Goal: Information Seeking & Learning: Learn about a topic

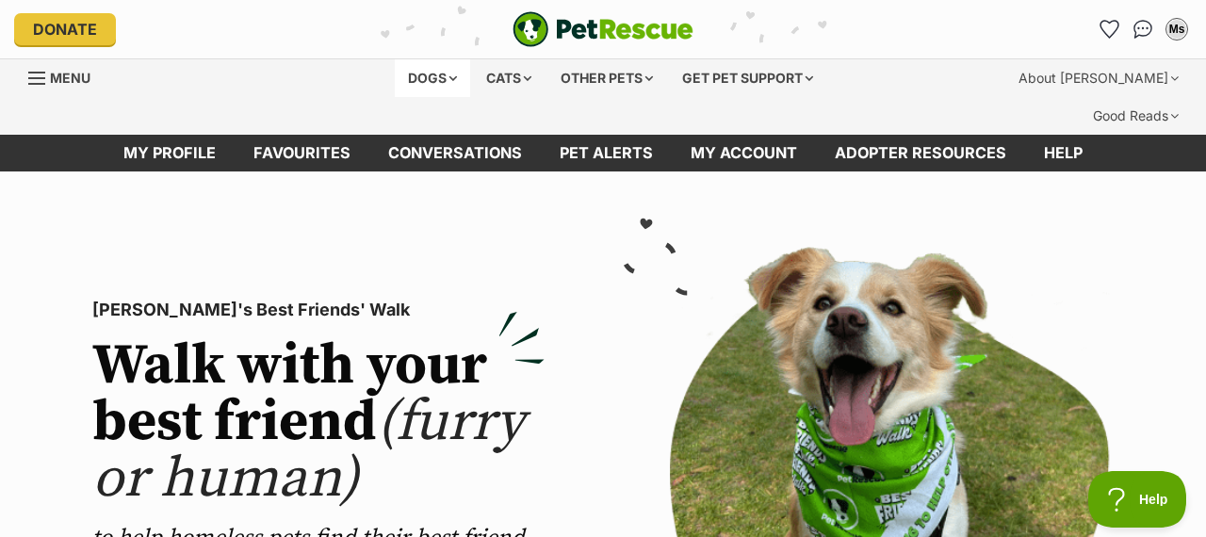
click at [419, 77] on div "Dogs" at bounding box center [432, 78] width 75 height 38
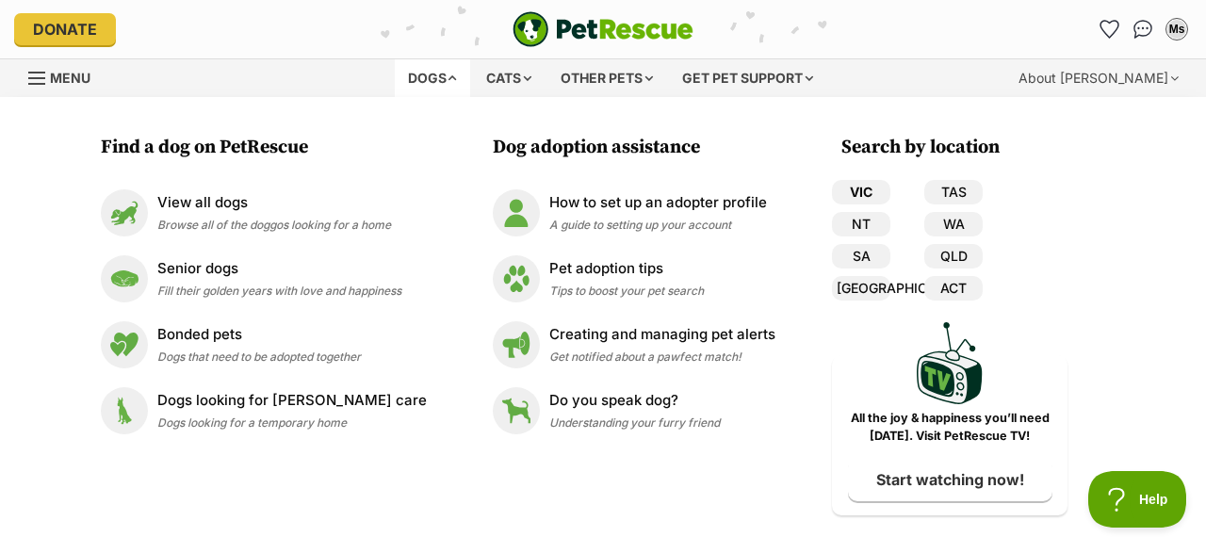
click at [850, 187] on link "VIC" at bounding box center [861, 192] width 58 height 24
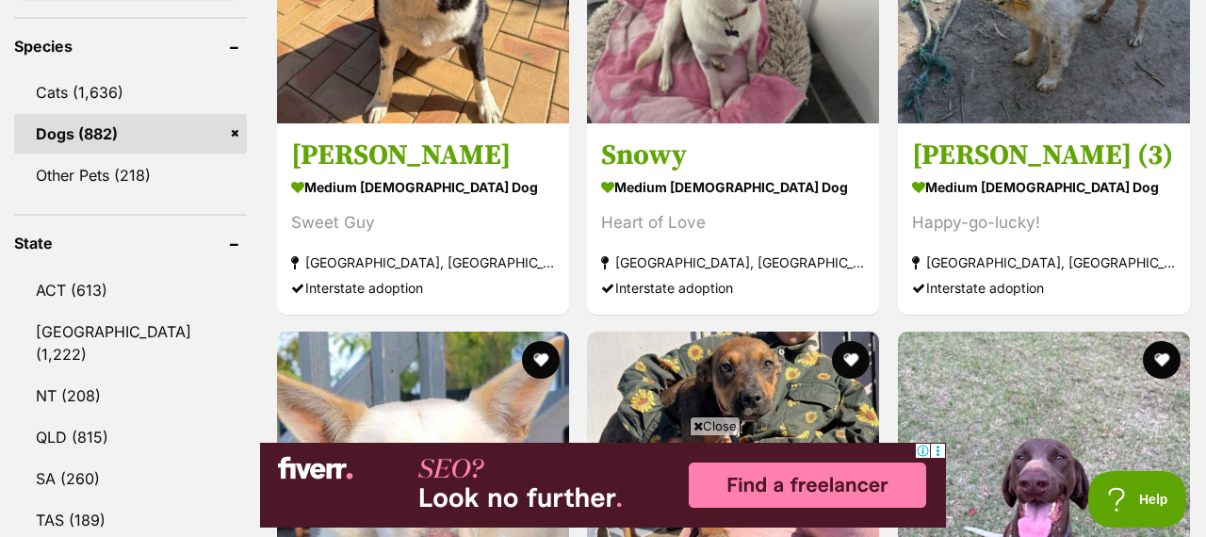
scroll to position [823, 0]
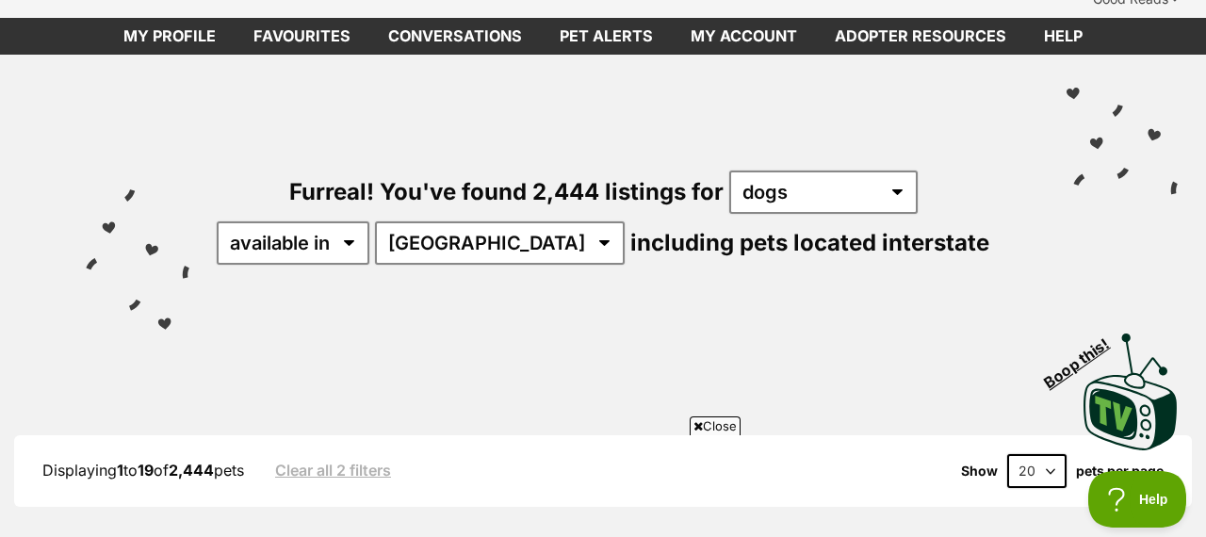
scroll to position [1037, 0]
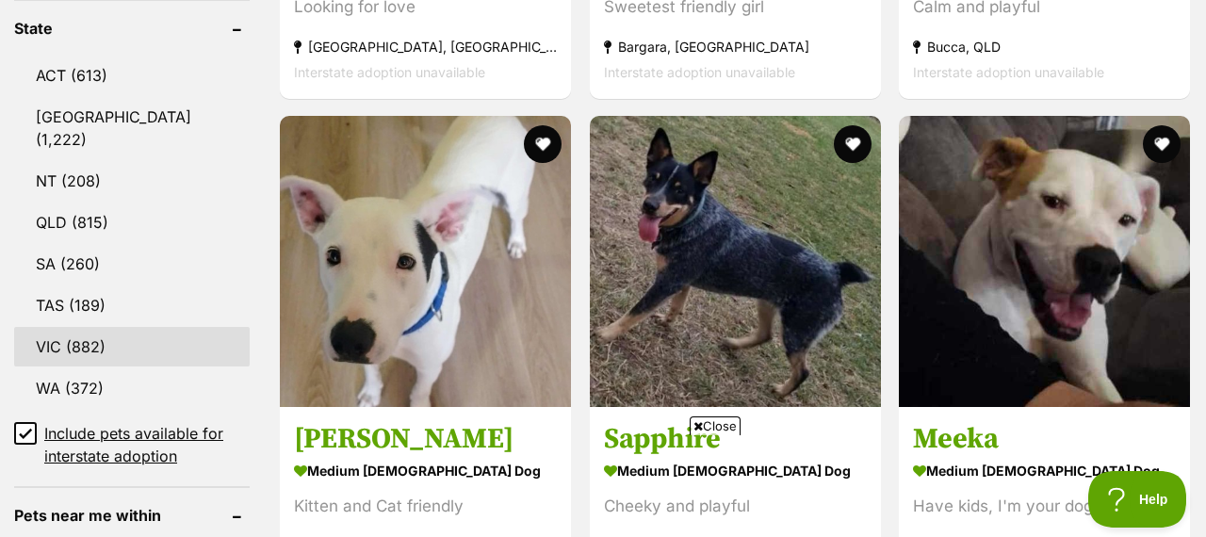
click at [89, 327] on link "VIC (882)" at bounding box center [132, 347] width 236 height 40
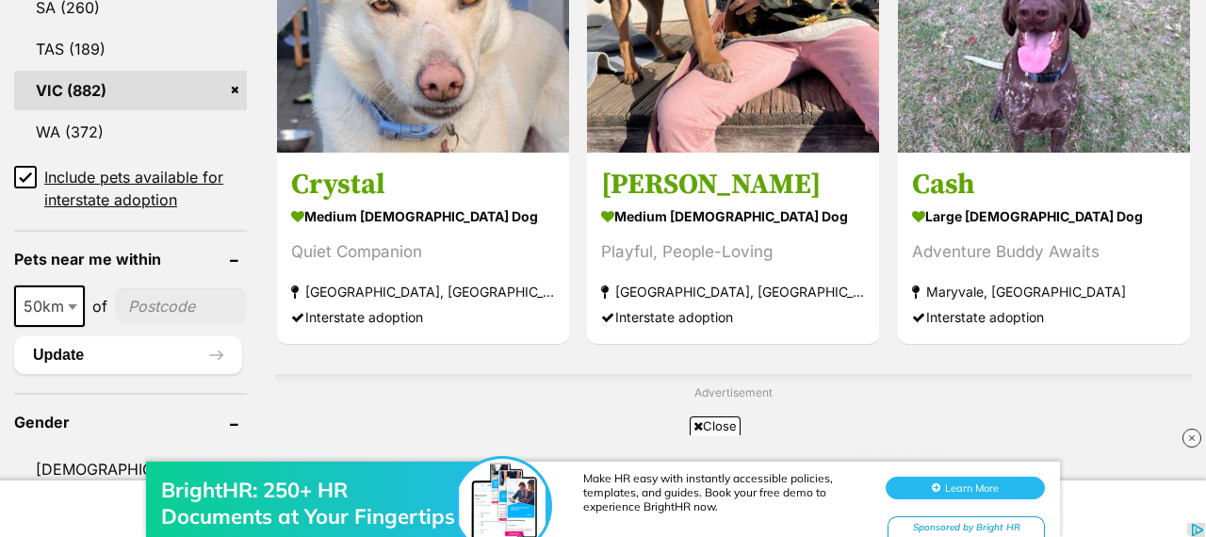
scroll to position [1299, 0]
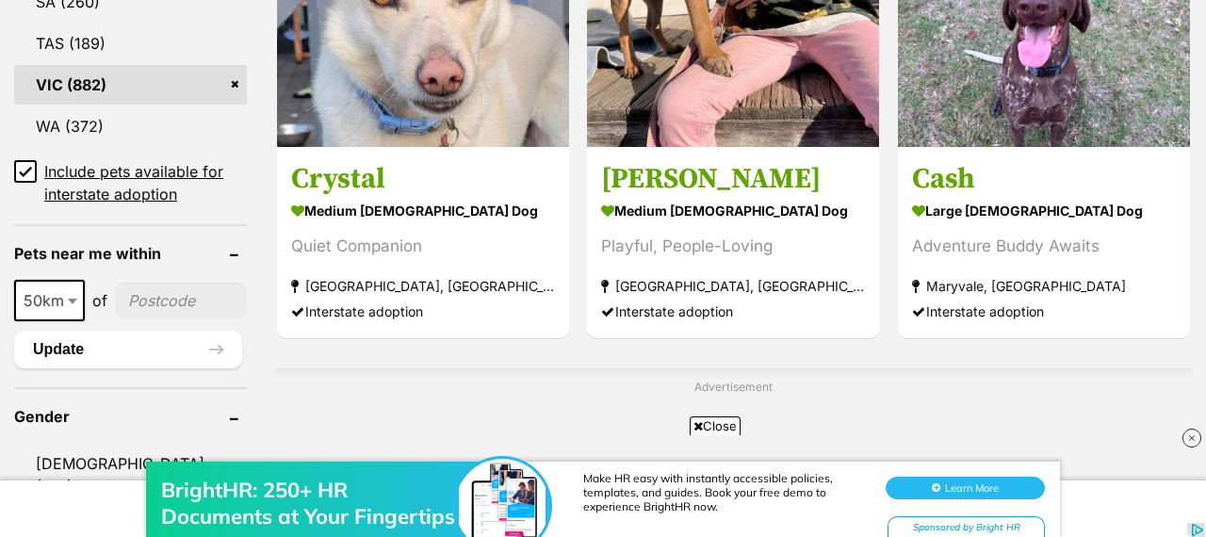
click at [107, 438] on div "BrightHR: 250+ HR Documents at Your Fingertips Make HR easy with instantly acce…" at bounding box center [603, 480] width 1206 height 113
click at [62, 446] on div "BrightHR: 250+ HR Documents at Your Fingertips Make HR easy with instantly acce…" at bounding box center [603, 490] width 1206 height 94
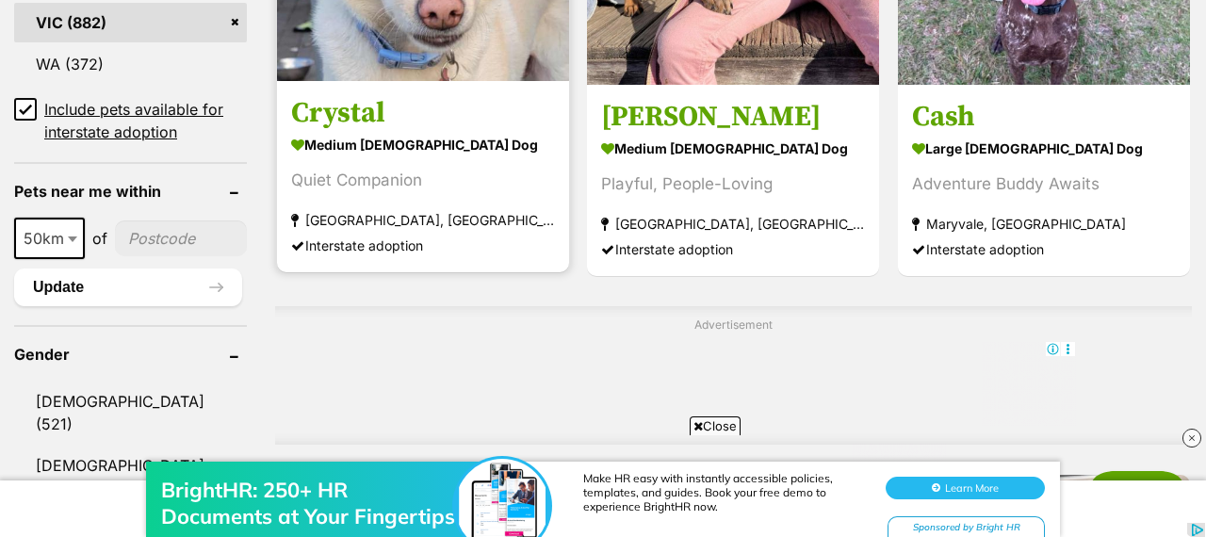
scroll to position [1294, 0]
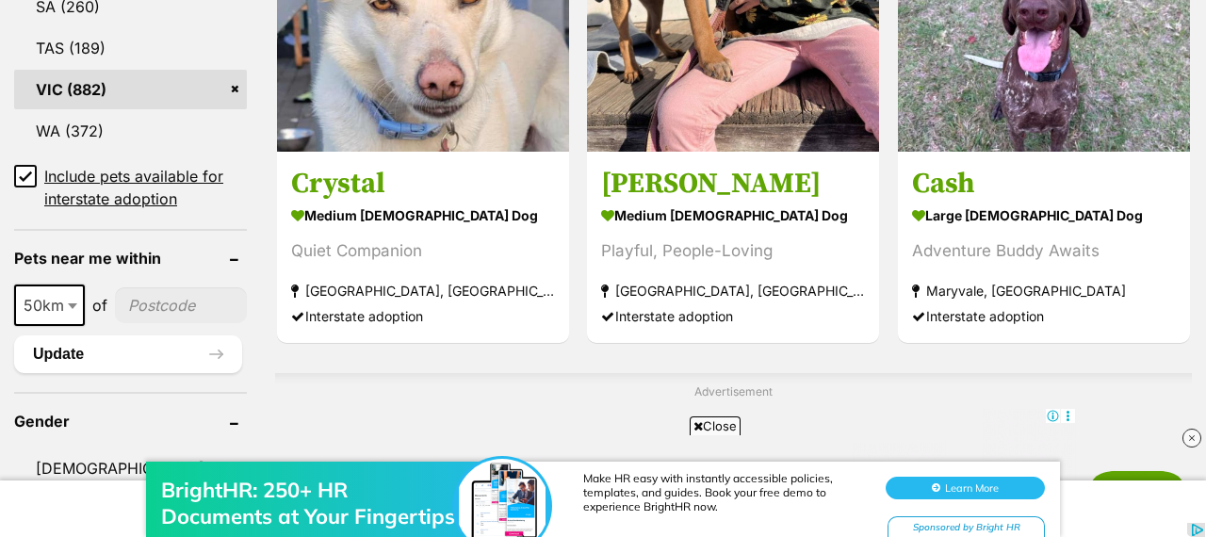
click at [80, 453] on div "BrightHR: 250+ HR Documents at Your Fingertips Make HR easy with instantly acce…" at bounding box center [603, 490] width 1206 height 94
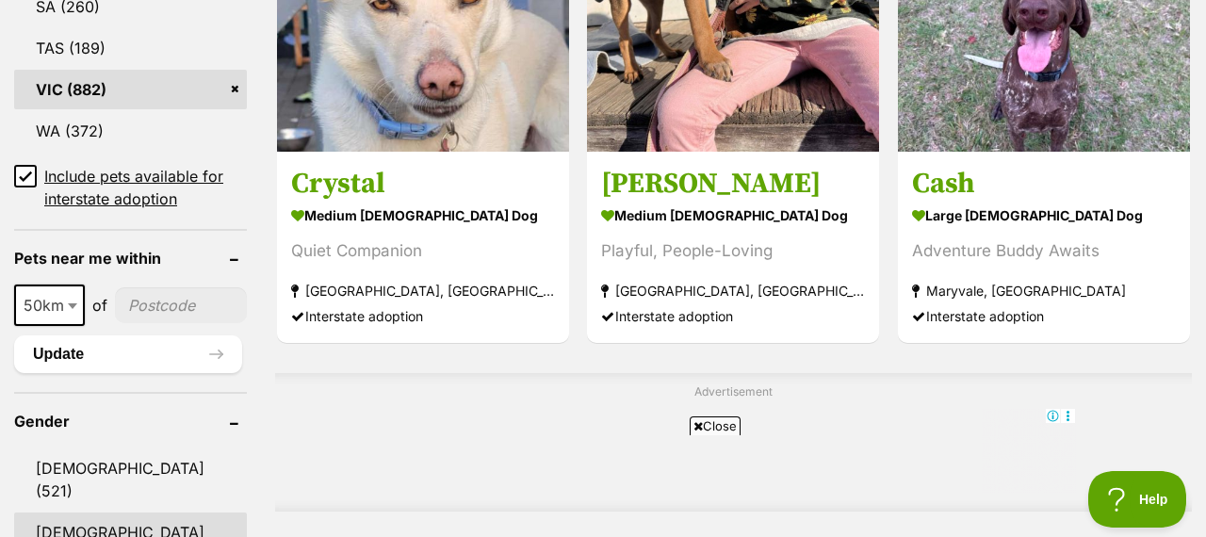
scroll to position [0, 0]
click at [119, 512] on link "Female (361)" at bounding box center [130, 543] width 233 height 62
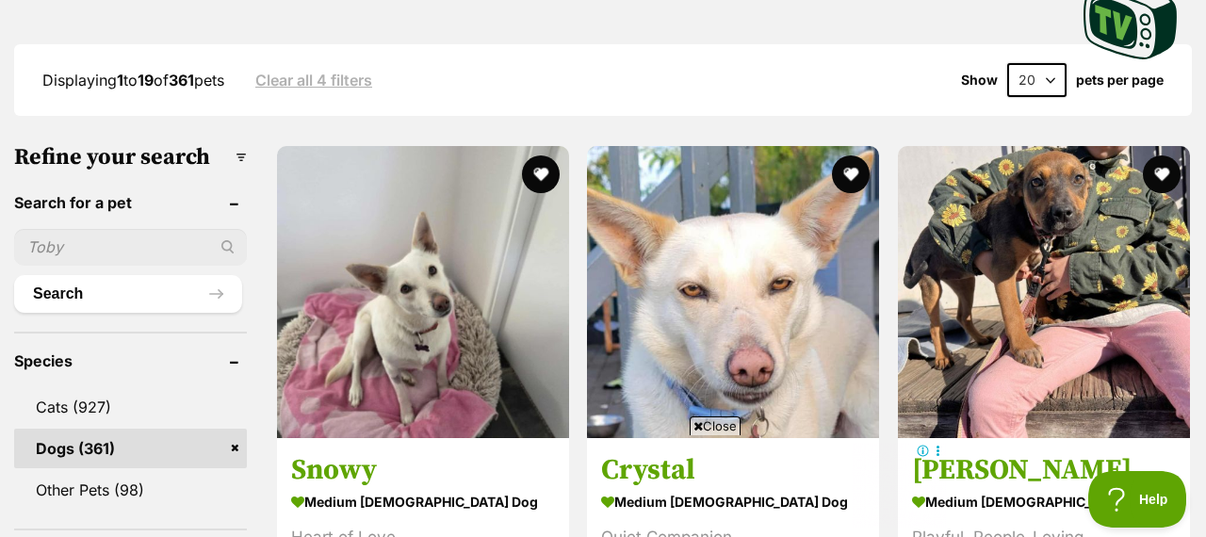
scroll to position [966, 0]
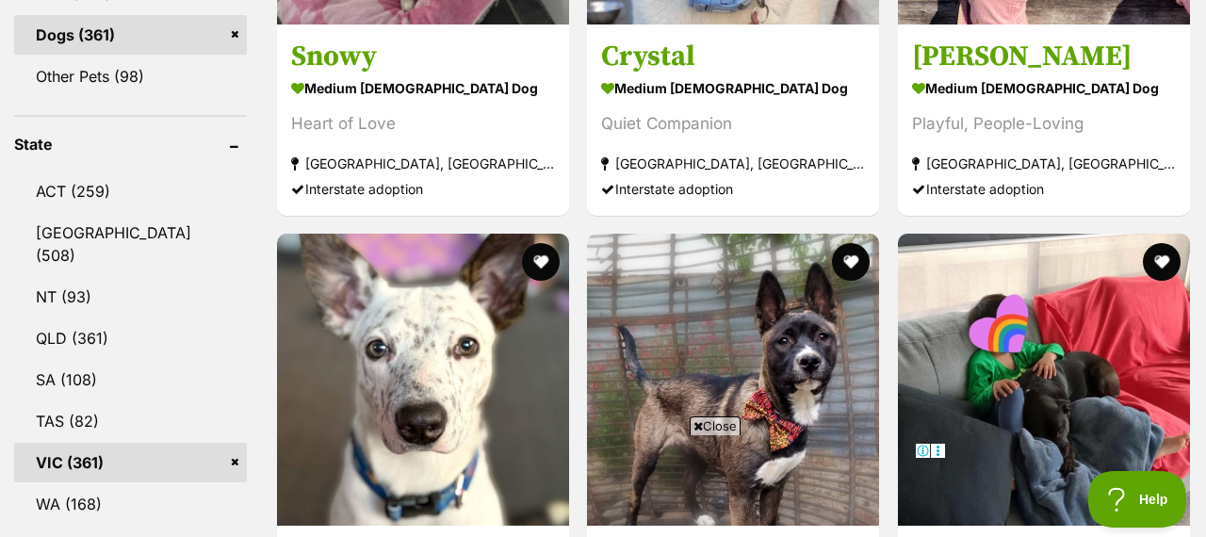
click at [87, 443] on link "VIC (361)" at bounding box center [130, 463] width 233 height 40
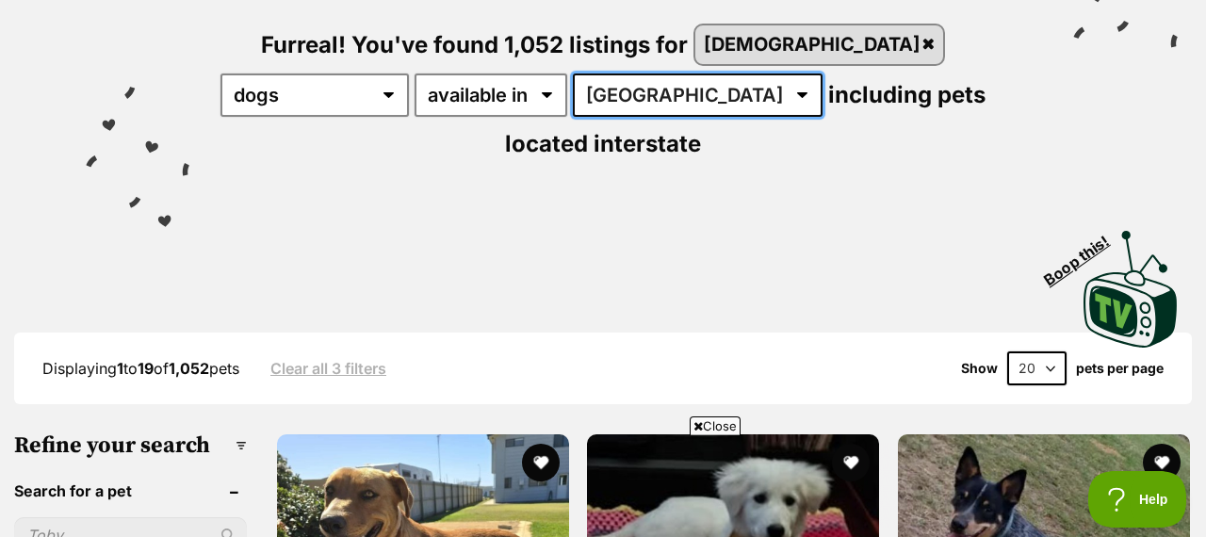
click at [573, 73] on select "[GEOGRAPHIC_DATA] [GEOGRAPHIC_DATA] [GEOGRAPHIC_DATA] [GEOGRAPHIC_DATA] [GEOGRA…" at bounding box center [698, 94] width 250 height 43
select select "VIC"
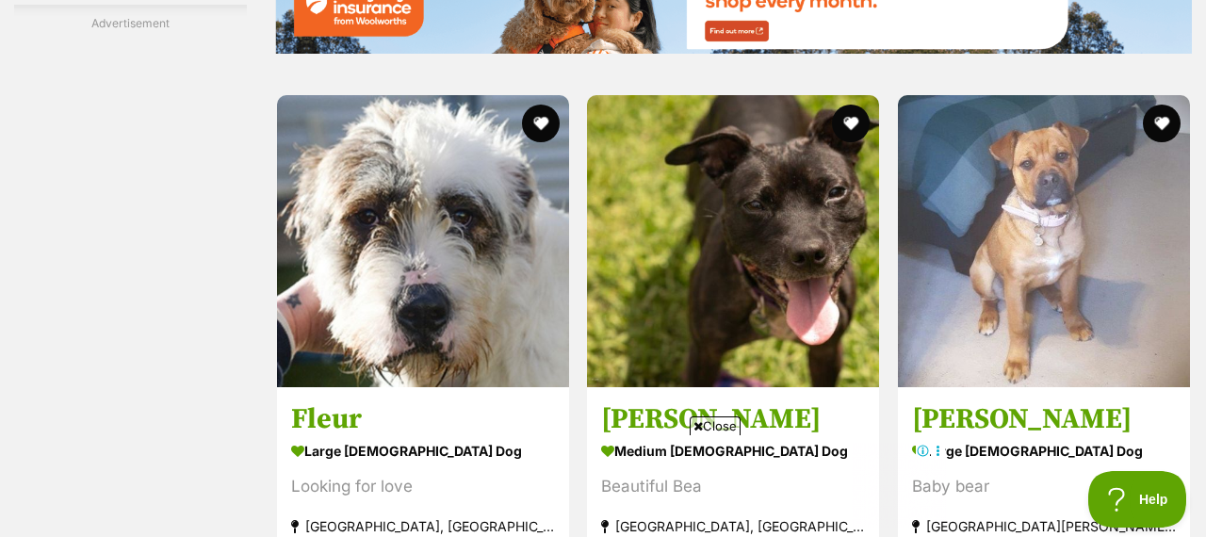
scroll to position [3468, 0]
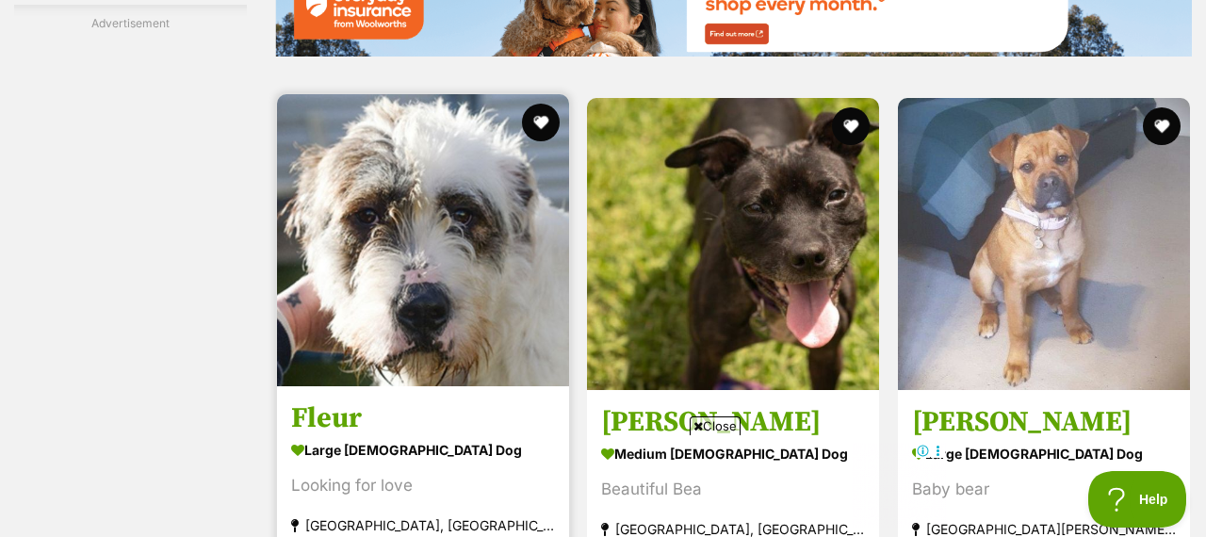
click at [464, 176] on img at bounding box center [423, 240] width 292 height 292
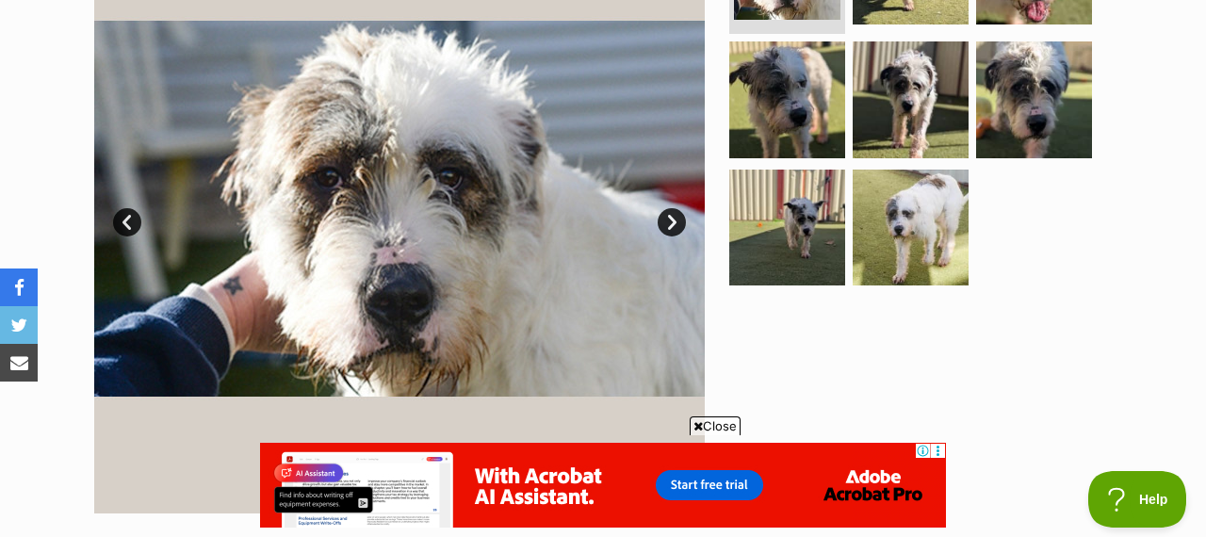
click at [677, 208] on link "Next" at bounding box center [672, 222] width 28 height 28
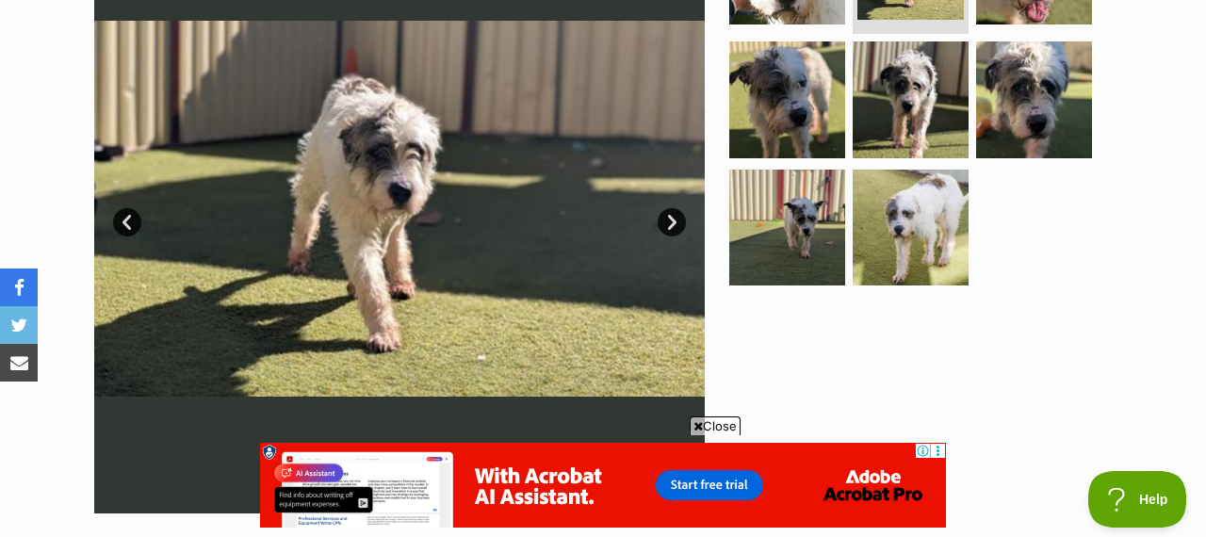
click at [677, 208] on link "Next" at bounding box center [672, 222] width 28 height 28
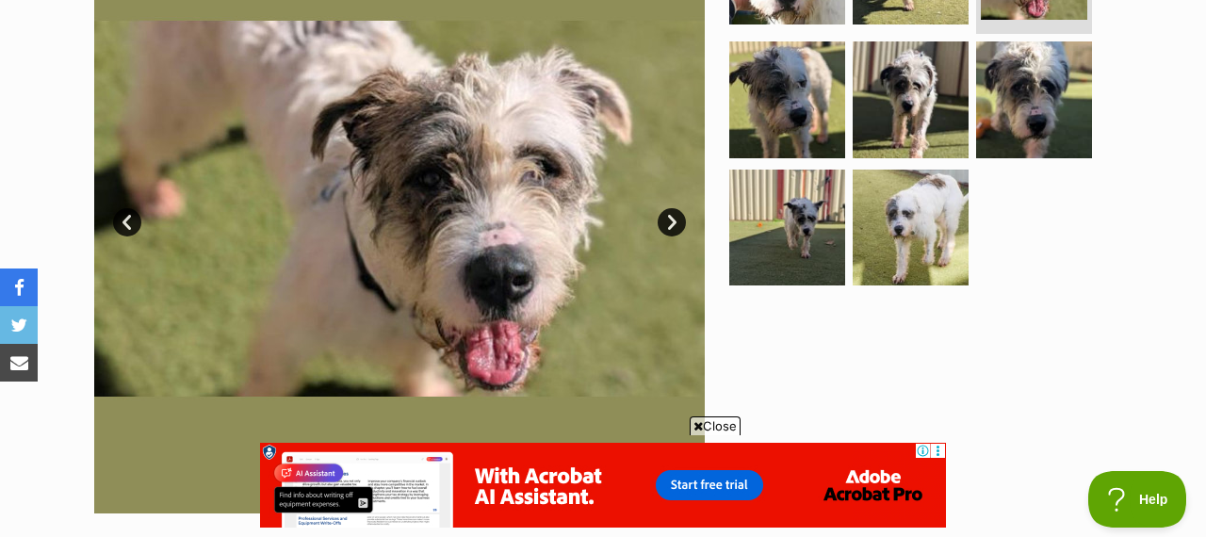
click at [677, 208] on link "Next" at bounding box center [672, 222] width 28 height 28
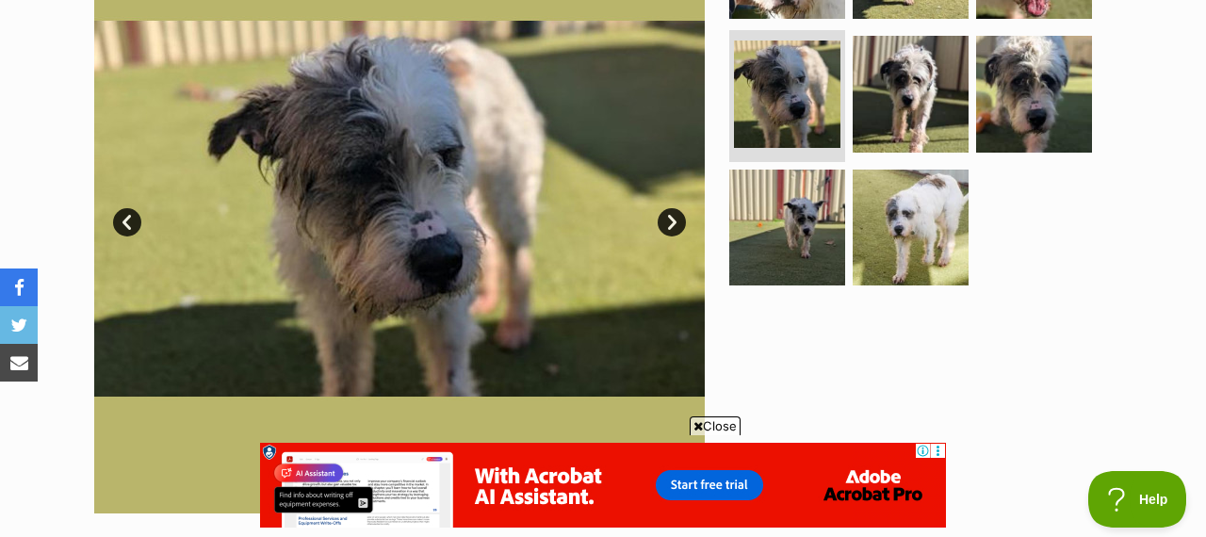
click at [677, 208] on link "Next" at bounding box center [672, 222] width 28 height 28
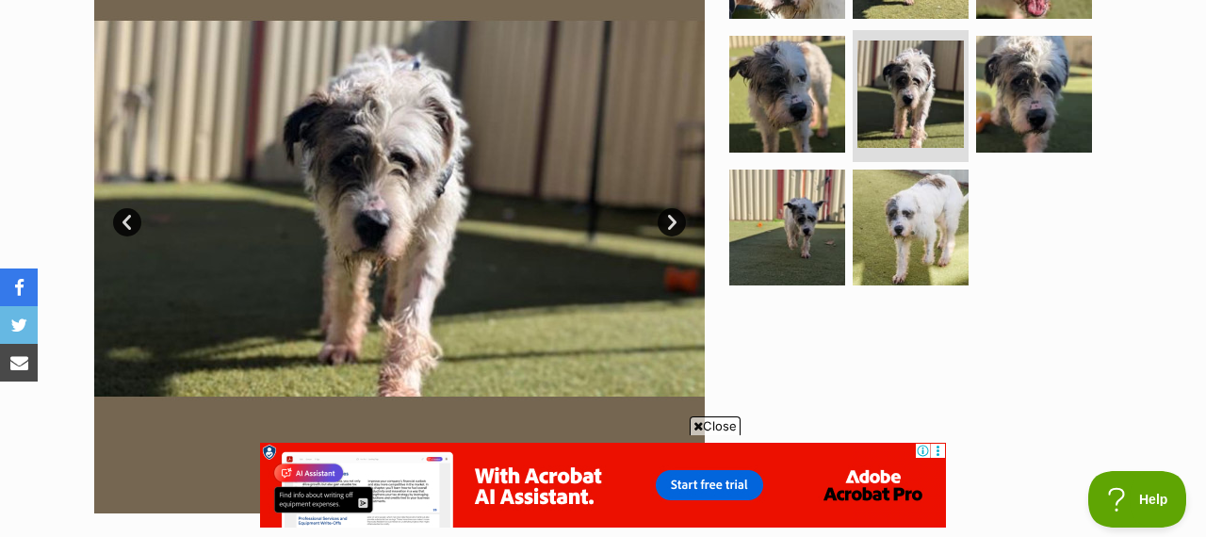
click at [677, 208] on link "Next" at bounding box center [672, 222] width 28 height 28
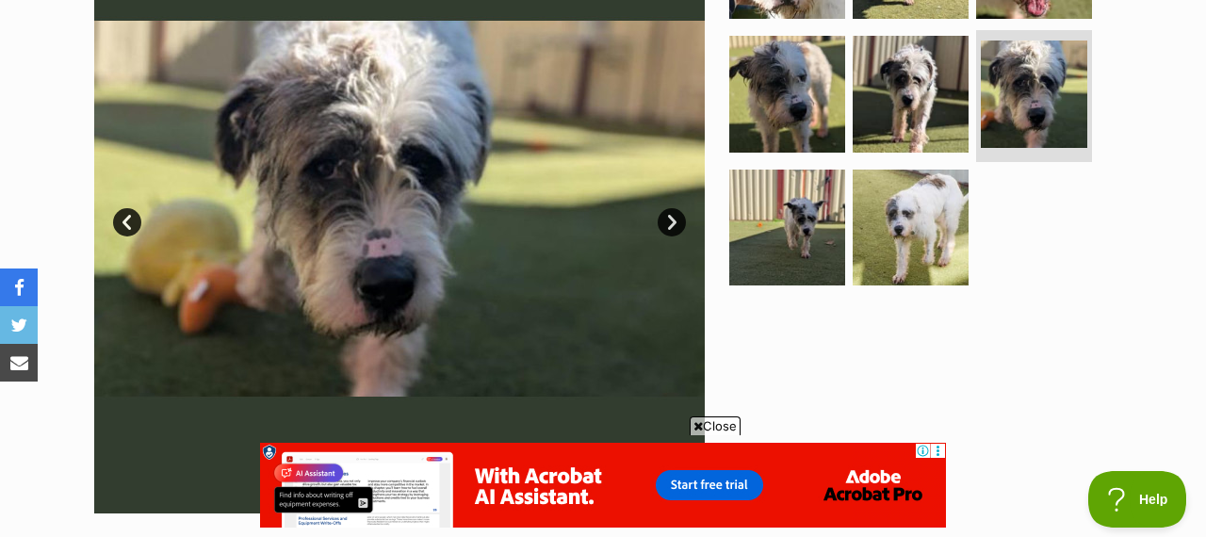
click at [677, 208] on link "Next" at bounding box center [672, 222] width 28 height 28
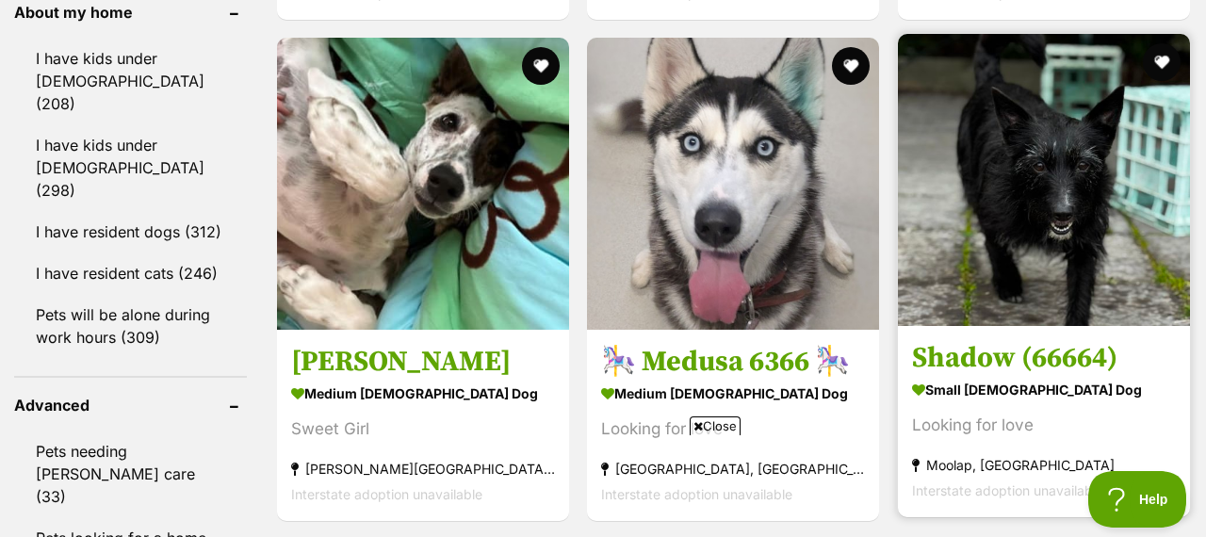
click at [1050, 126] on img at bounding box center [1044, 180] width 292 height 292
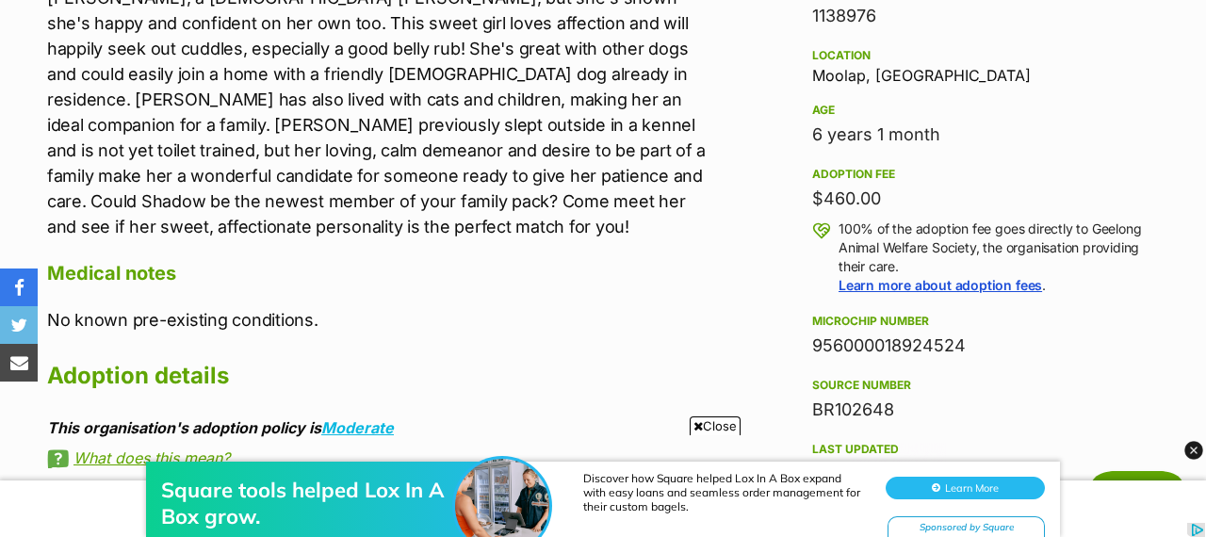
scroll to position [1265, 0]
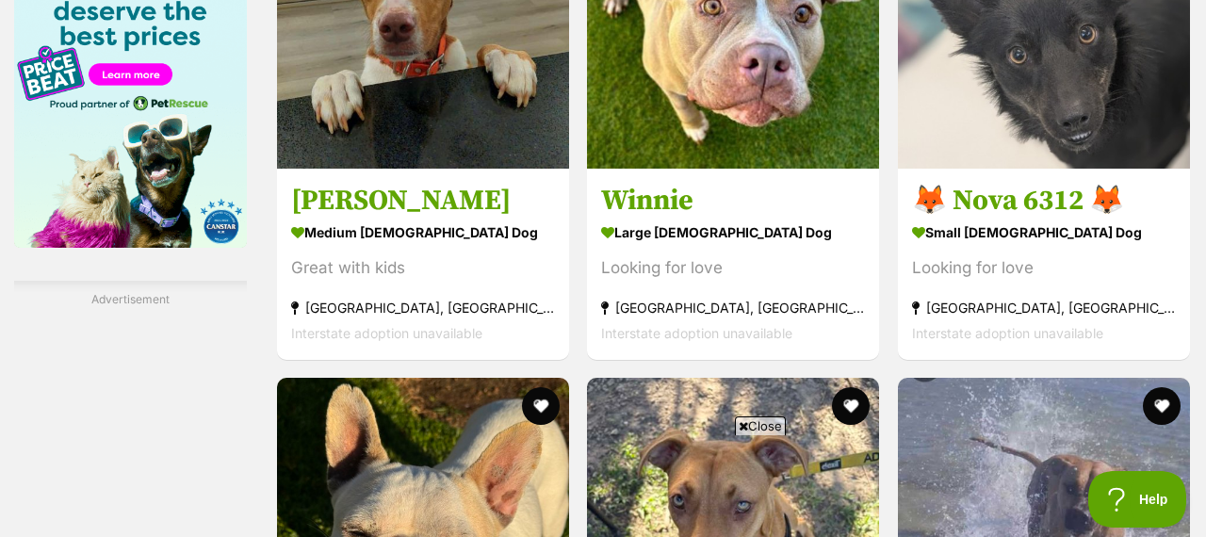
scroll to position [2985, 0]
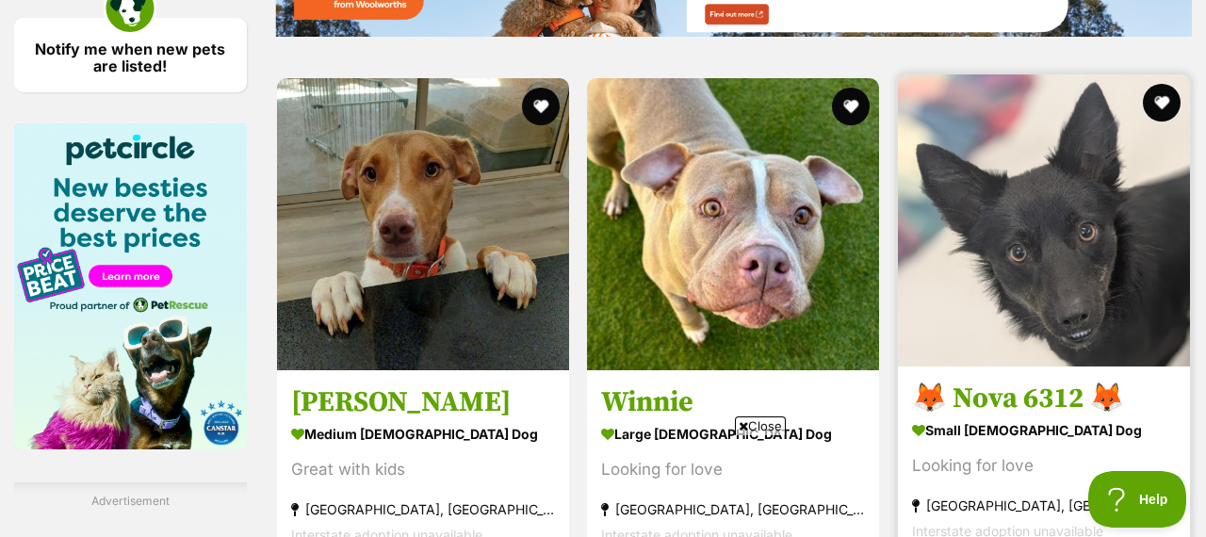
click at [1095, 203] on img at bounding box center [1044, 220] width 292 height 292
